Goal: Task Accomplishment & Management: Use online tool/utility

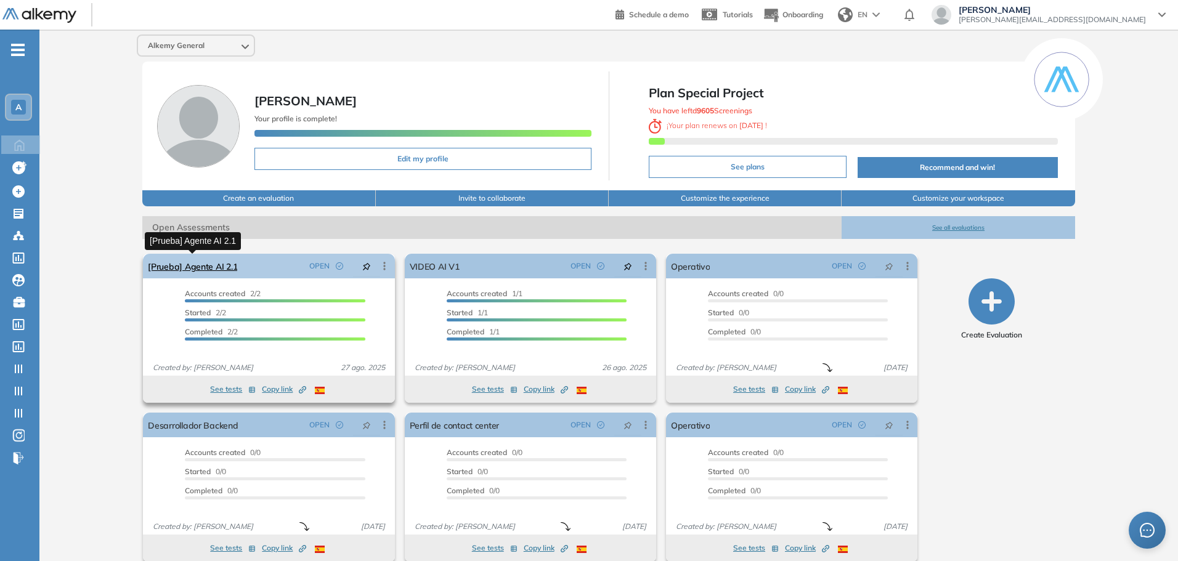
click at [211, 261] on link "[Prueba] Agente AI 2.1" at bounding box center [192, 266] width 89 height 25
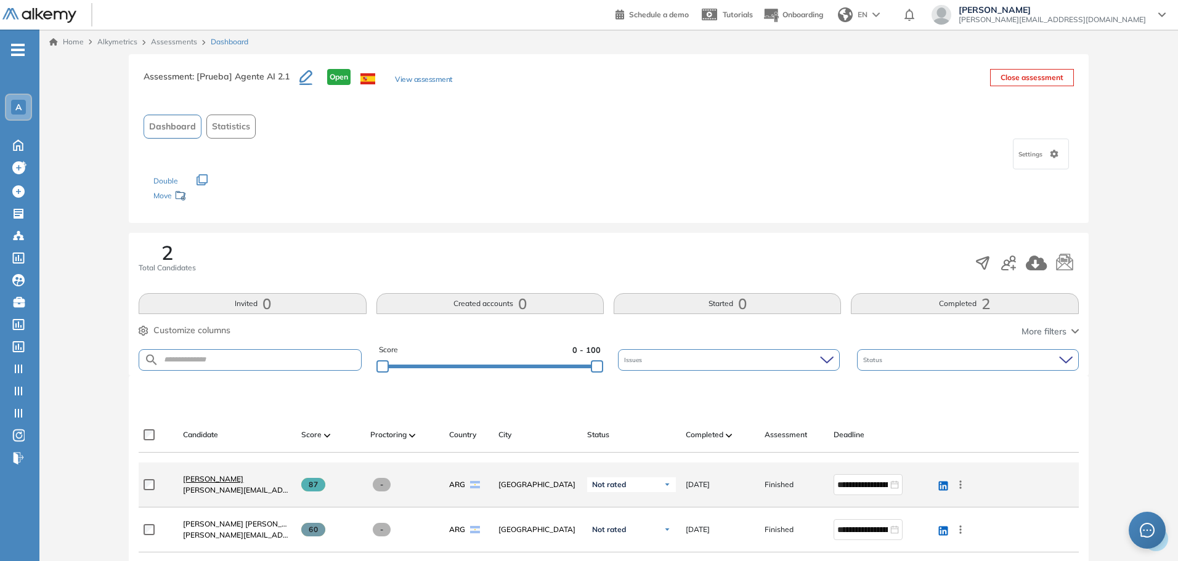
click at [213, 476] on span "[PERSON_NAME]" at bounding box center [213, 478] width 60 height 9
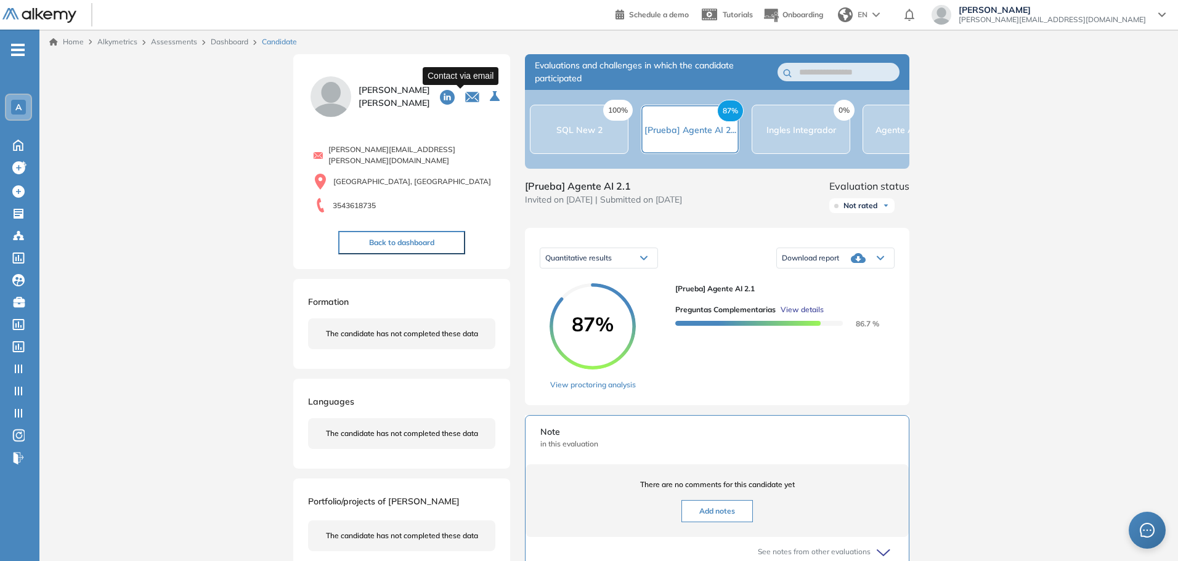
click at [468, 102] on icon "button" at bounding box center [472, 96] width 15 height 15
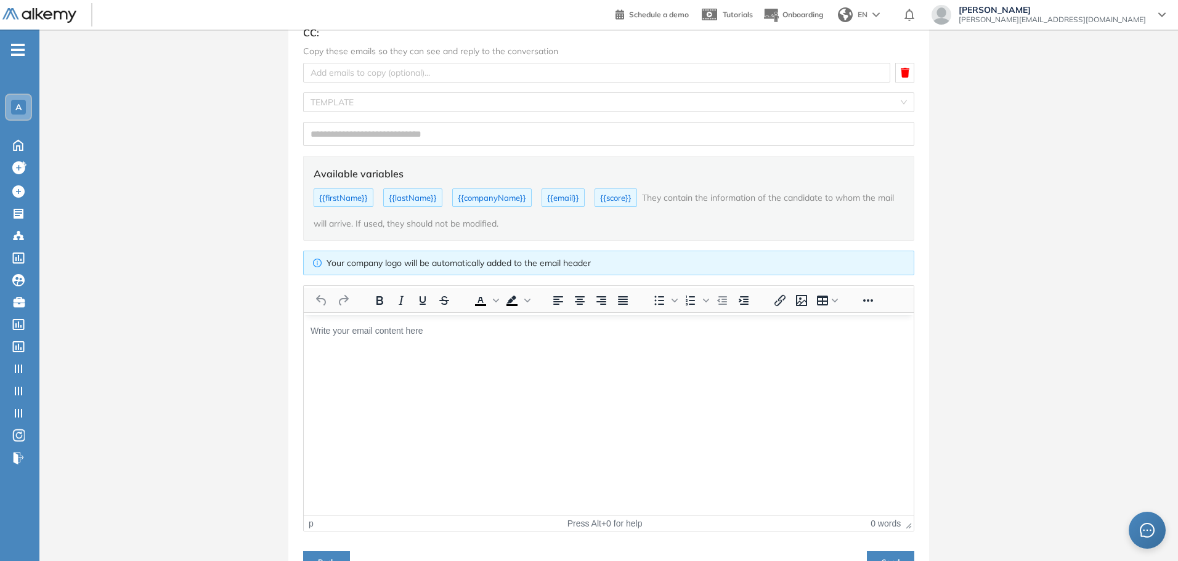
scroll to position [132, 0]
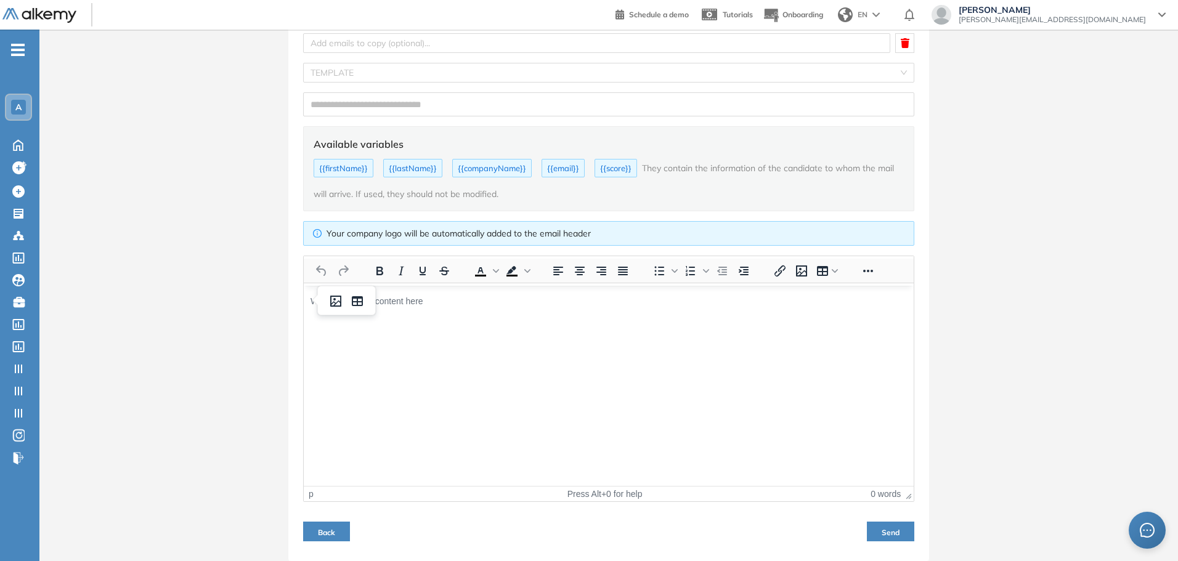
click at [489, 316] on html at bounding box center [609, 300] width 610 height 31
click at [176, 389] on div "Customize the email for your candidate Modify the email and subject as you like…" at bounding box center [608, 241] width 1138 height 639
click at [362, 316] on html at bounding box center [609, 300] width 610 height 31
click at [412, 310] on html at bounding box center [609, 300] width 610 height 31
click at [193, 350] on div "Customize the email for your candidate Modify the email and subject as you like…" at bounding box center [608, 241] width 1138 height 639
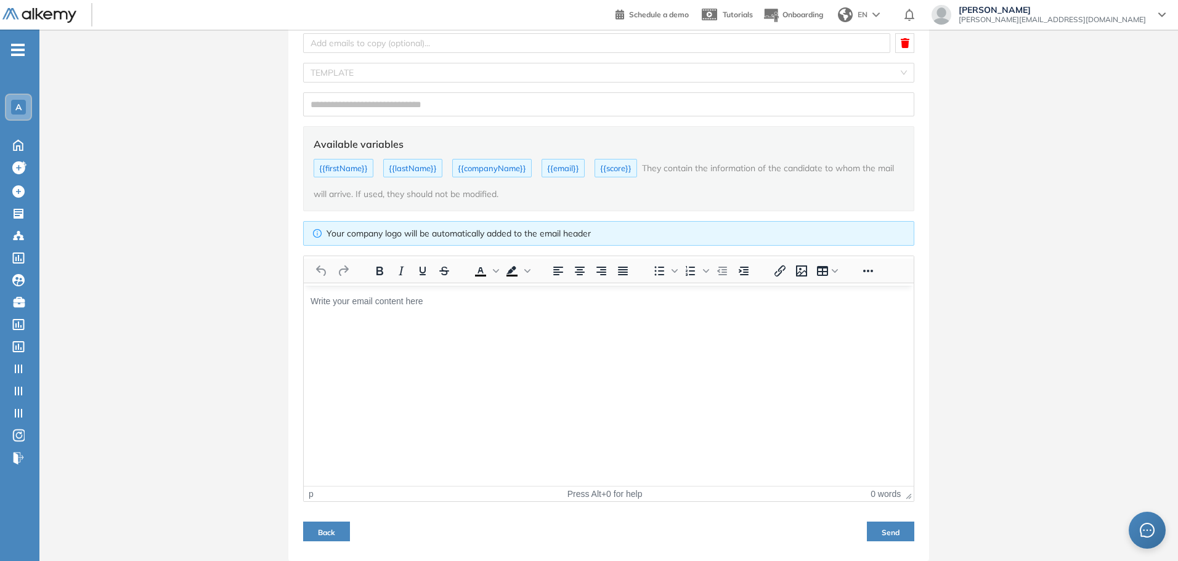
scroll to position [0, 0]
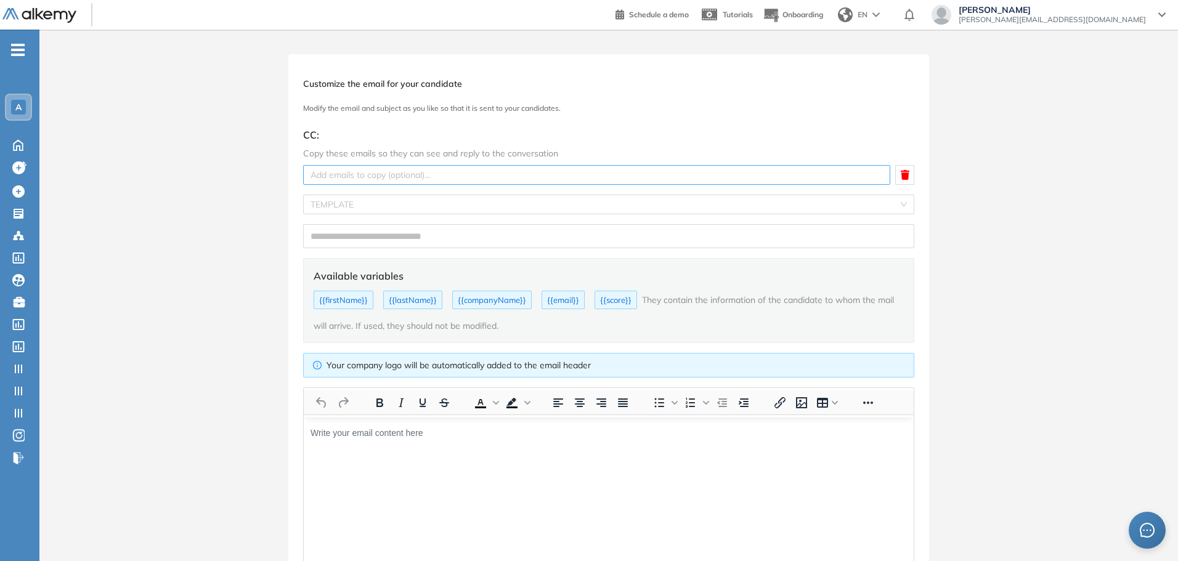
click at [375, 174] on div at bounding box center [596, 175] width 581 height 15
click at [258, 205] on div "Customize the email for your candidate Modify the email and subject as you like…" at bounding box center [608, 373] width 1138 height 639
click at [322, 206] on input "search" at bounding box center [604, 204] width 588 height 18
click at [213, 240] on div "Customize the email for your candidate Modify the email and subject as you like…" at bounding box center [608, 373] width 1138 height 639
click at [317, 236] on input "text" at bounding box center [608, 236] width 611 height 24
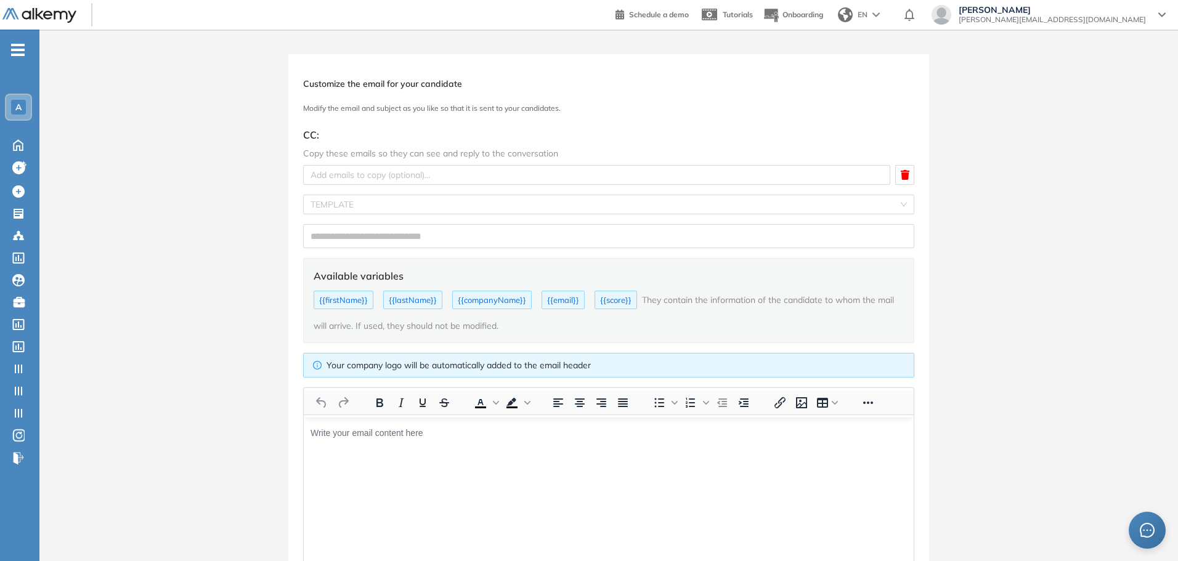
click at [171, 271] on div "Customize the email for your candidate Modify the email and subject as you like…" at bounding box center [608, 373] width 1138 height 639
click at [318, 242] on input "text" at bounding box center [608, 236] width 611 height 24
click at [143, 258] on div "Customize the email for your candidate Modify the email and subject as you like…" at bounding box center [608, 373] width 1138 height 639
